Goal: Complete application form: Complete application form

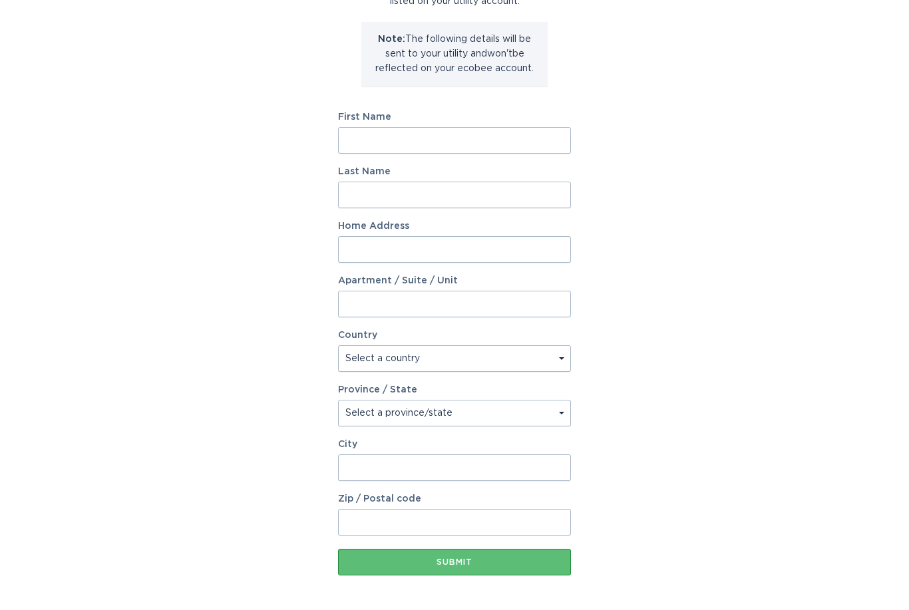
scroll to position [157, 0]
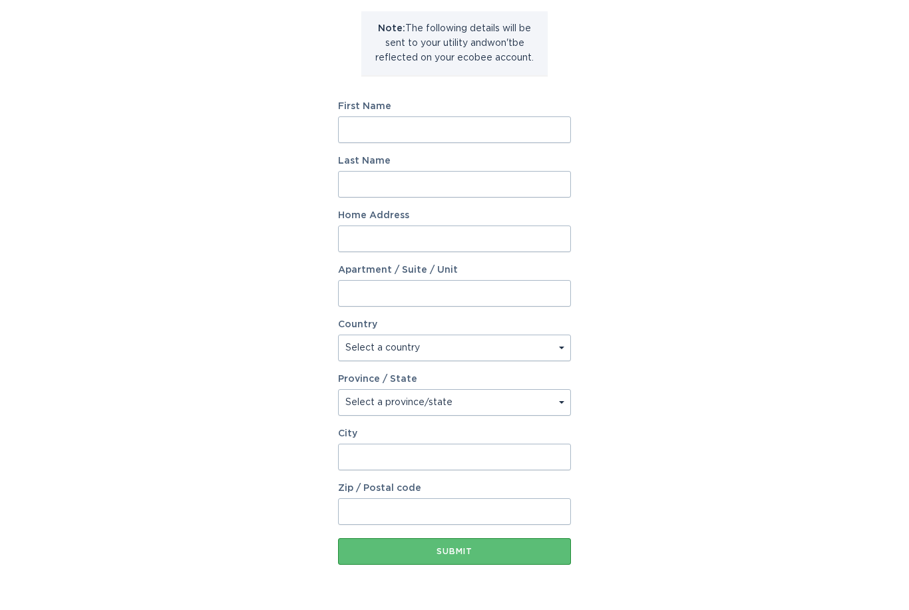
click at [793, 515] on div "Account Information To enrol in the savings program with your utility, please p…" at bounding box center [454, 250] width 909 height 735
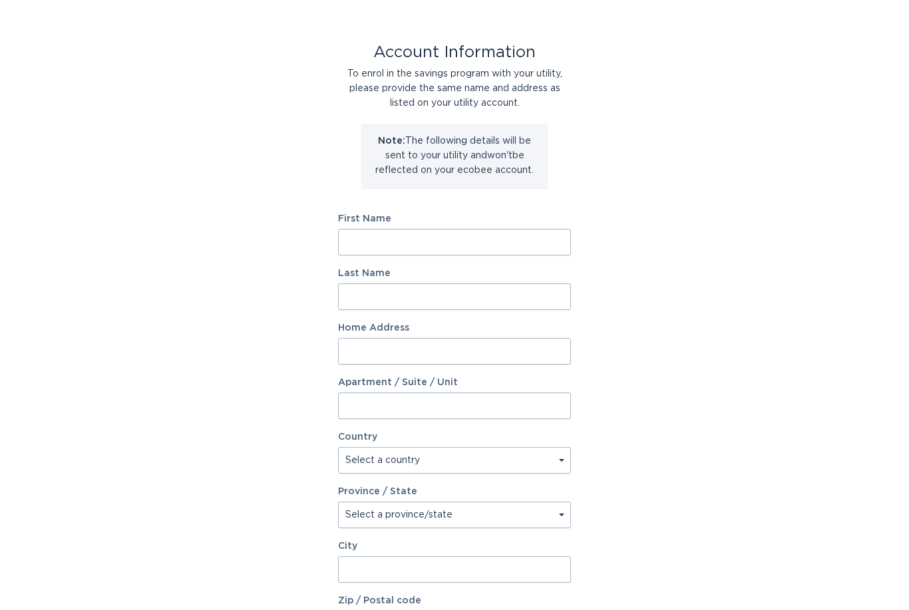
scroll to position [43, 0]
click at [452, 243] on input "First Name" at bounding box center [454, 243] width 233 height 27
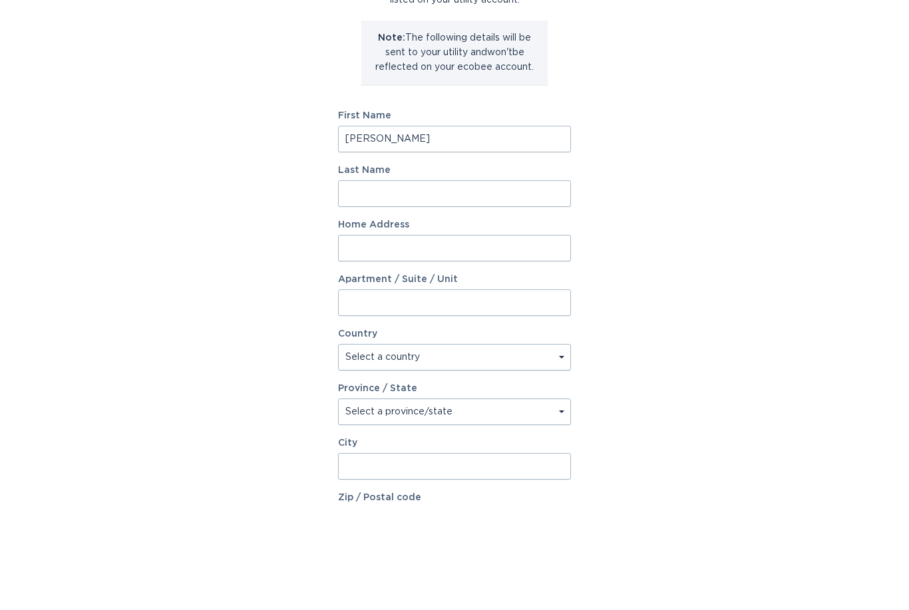
type input "[PERSON_NAME]"
click at [457, 285] on input "Last Name" at bounding box center [454, 298] width 233 height 27
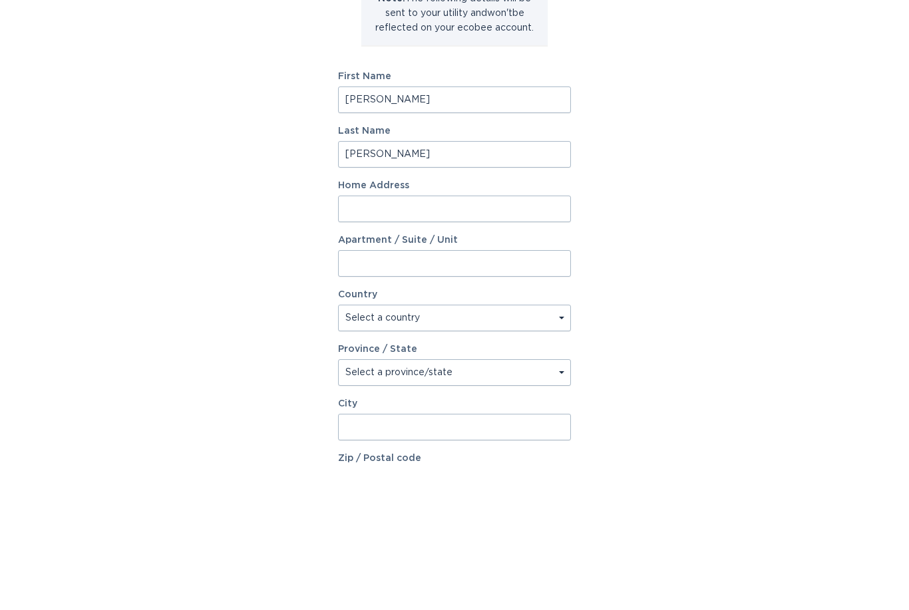
type input "[PERSON_NAME]"
click at [490, 339] on input "Home Address" at bounding box center [454, 352] width 233 height 27
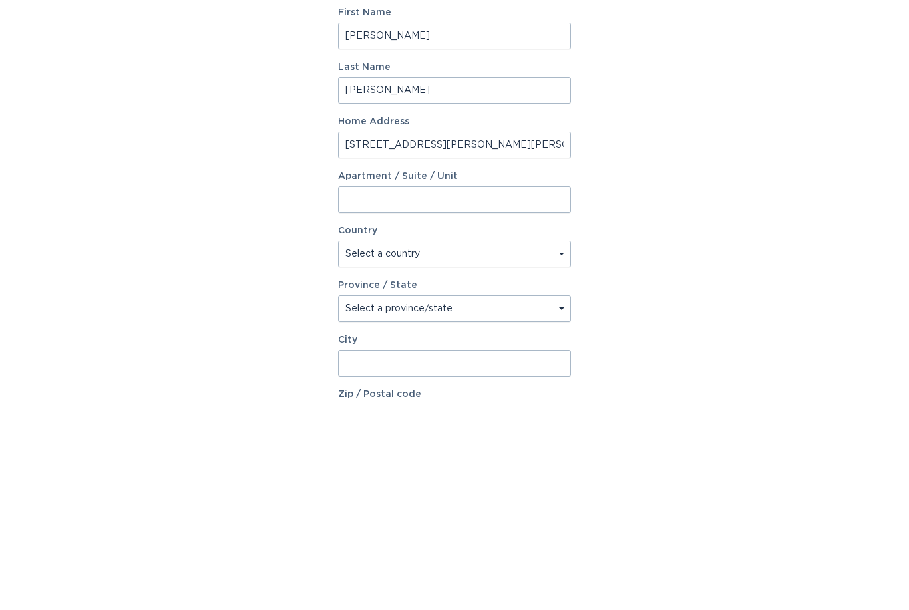
scroll to position [68, 0]
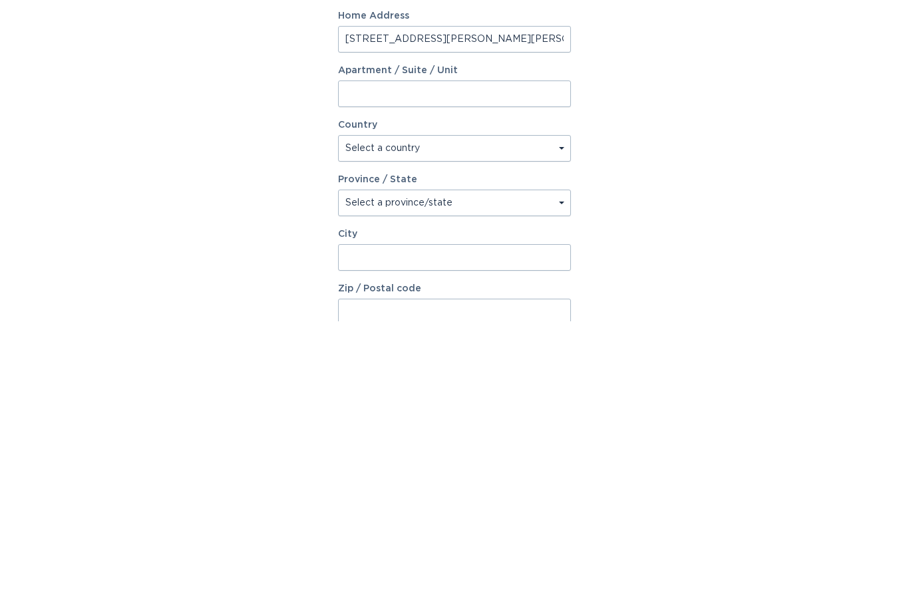
type input "[STREET_ADDRESS][PERSON_NAME][PERSON_NAME]"
click at [564, 424] on select "Select a country [GEOGRAPHIC_DATA] [GEOGRAPHIC_DATA]" at bounding box center [454, 437] width 233 height 27
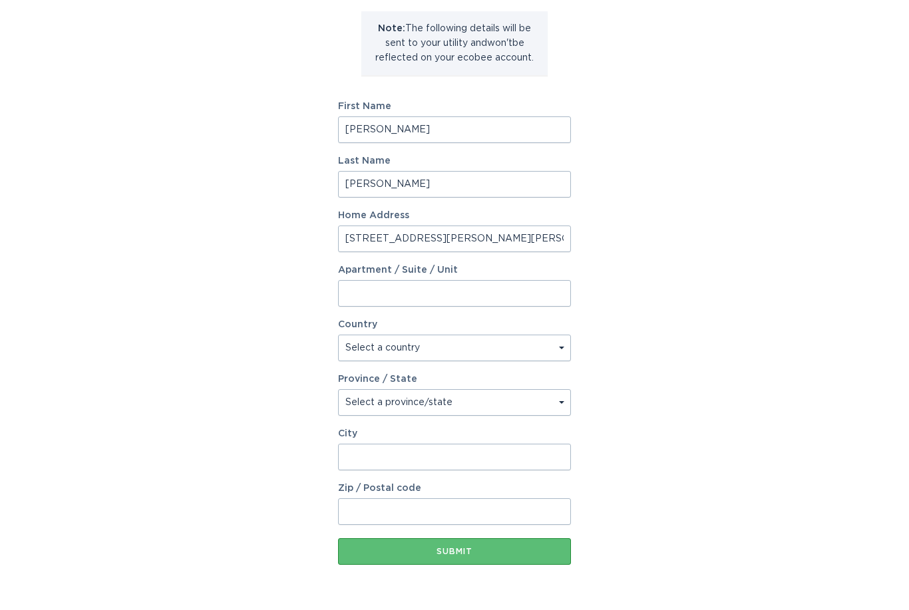
select select "US"
click at [546, 409] on select "Select a province/state [US_STATE] [US_STATE] [US_STATE] [US_STATE] [US_STATE] …" at bounding box center [454, 402] width 233 height 27
select select "AZ"
click at [502, 464] on input "City" at bounding box center [454, 457] width 233 height 27
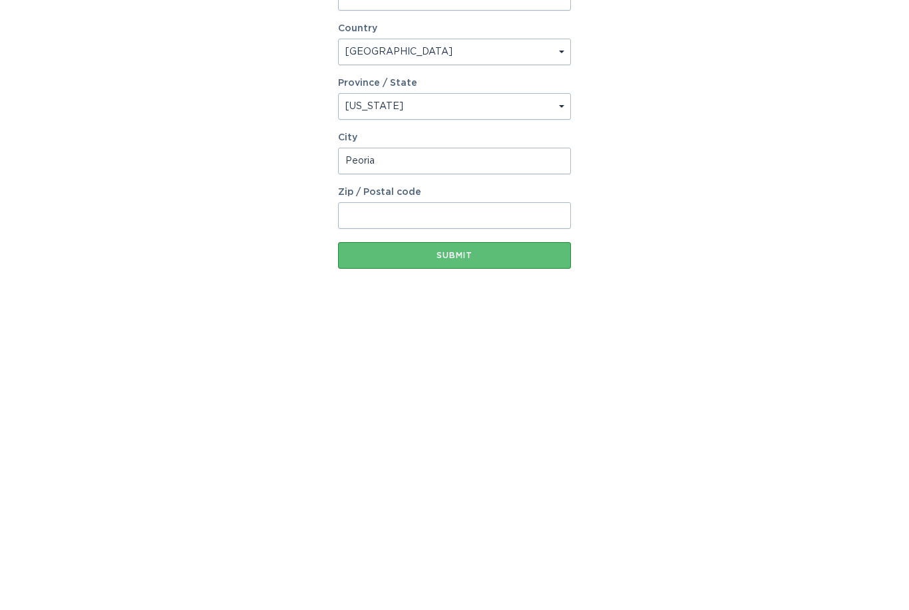
type input "Peoria"
click at [515, 491] on input "Zip / Postal code" at bounding box center [454, 504] width 233 height 27
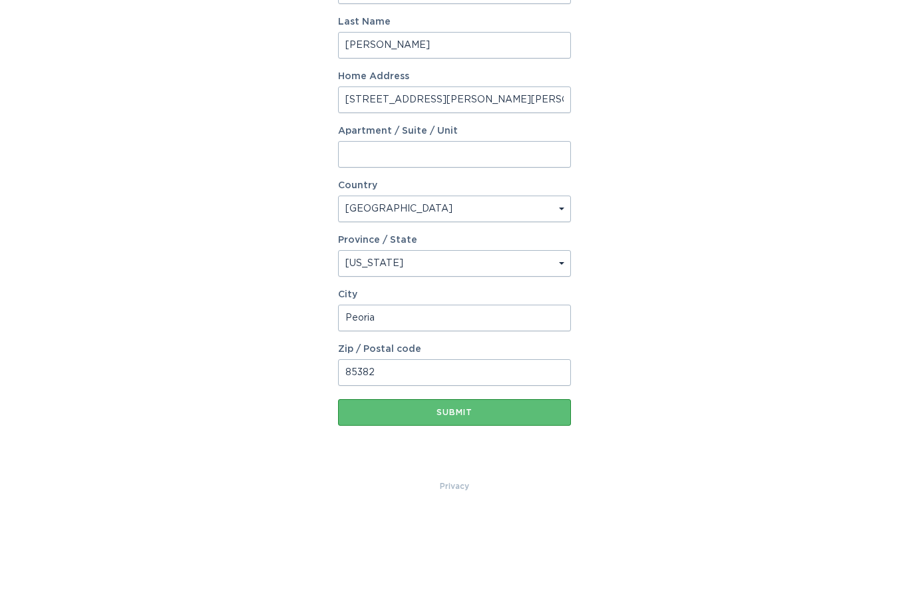
type input "85382"
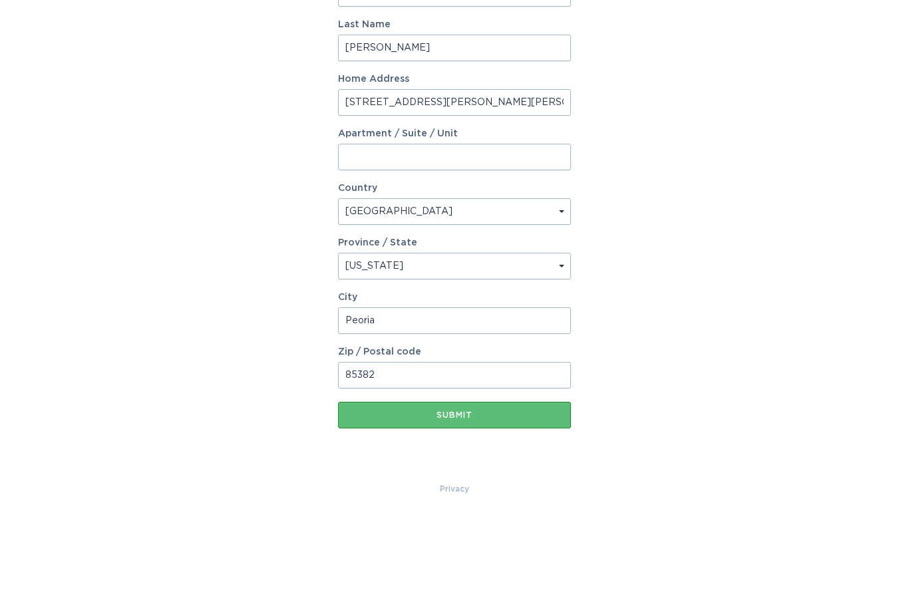
click at [528, 505] on div "Submit" at bounding box center [455, 509] width 220 height 8
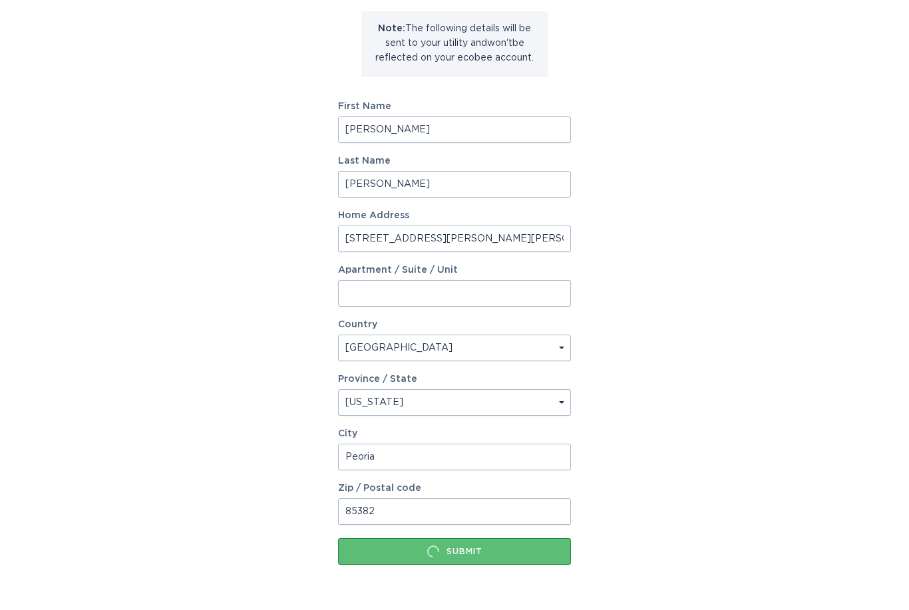
scroll to position [0, 0]
